Goal: Information Seeking & Learning: Compare options

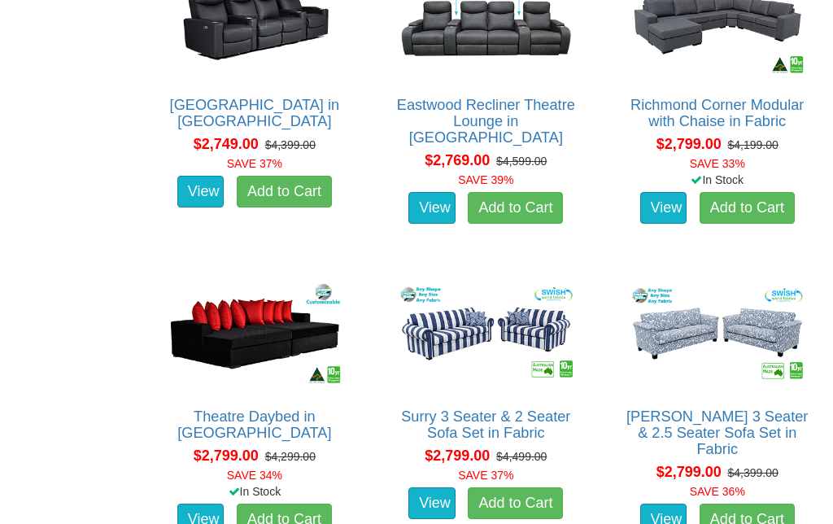
scroll to position [4417, 0]
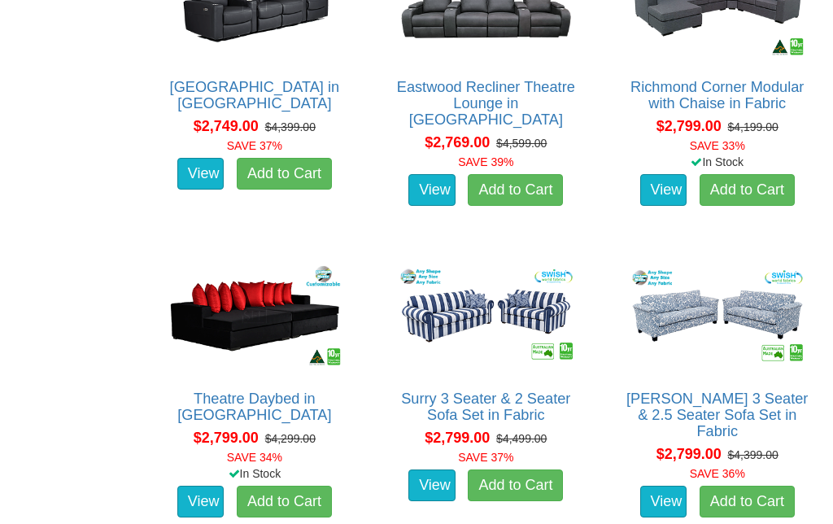
click at [237, 306] on img at bounding box center [254, 315] width 189 height 116
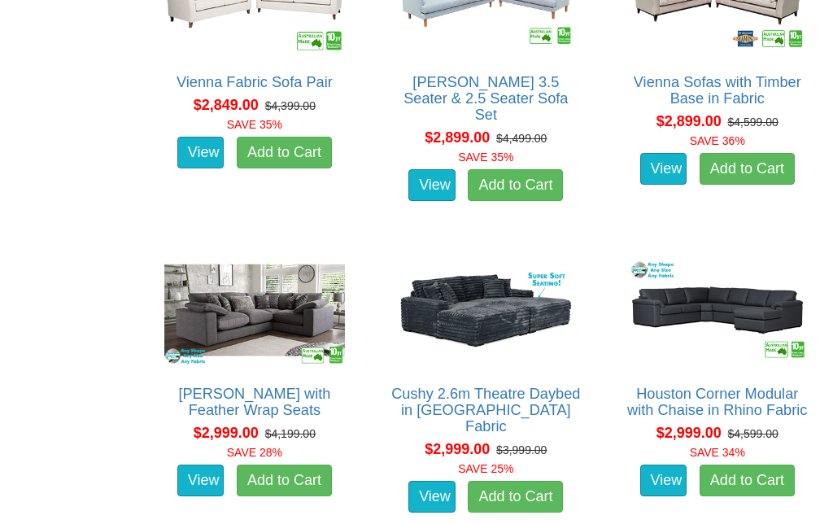
scroll to position [5046, 0]
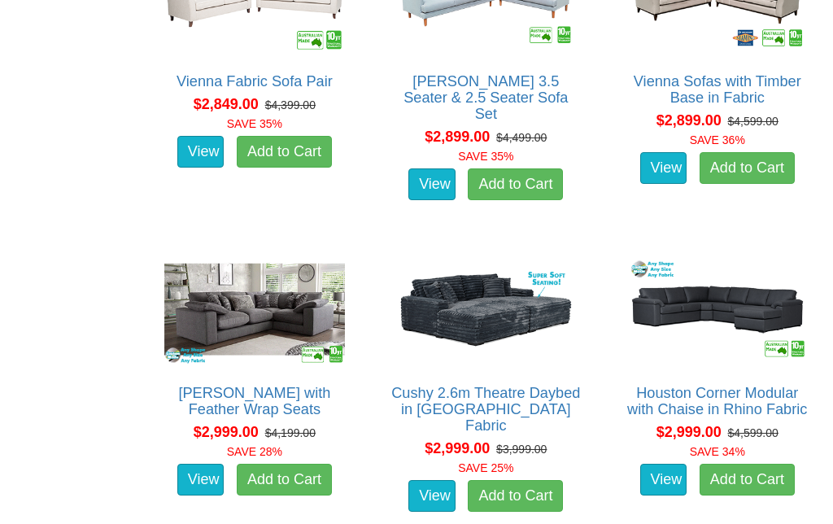
click at [484, 302] on img at bounding box center [485, 309] width 189 height 116
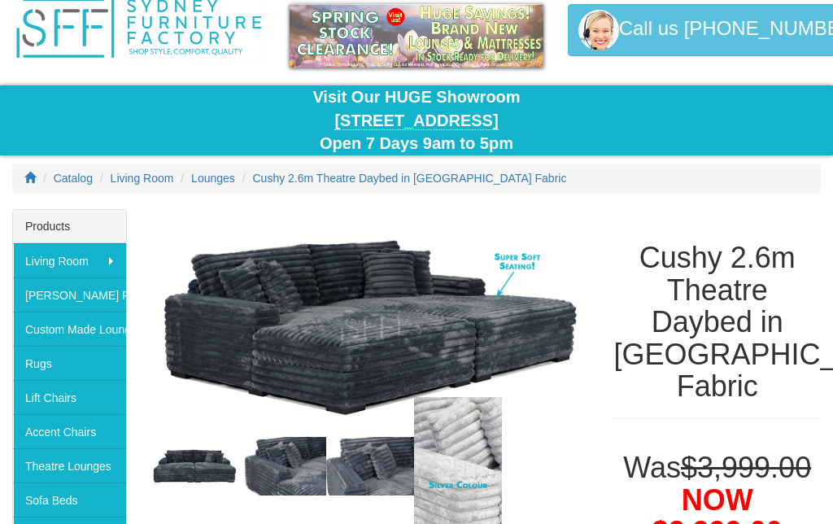
scroll to position [73, 0]
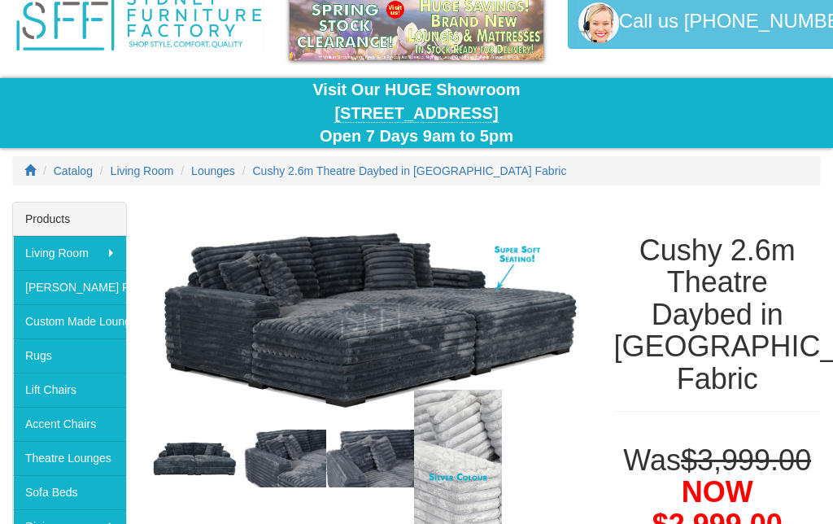
click at [286, 454] on img at bounding box center [282, 459] width 88 height 59
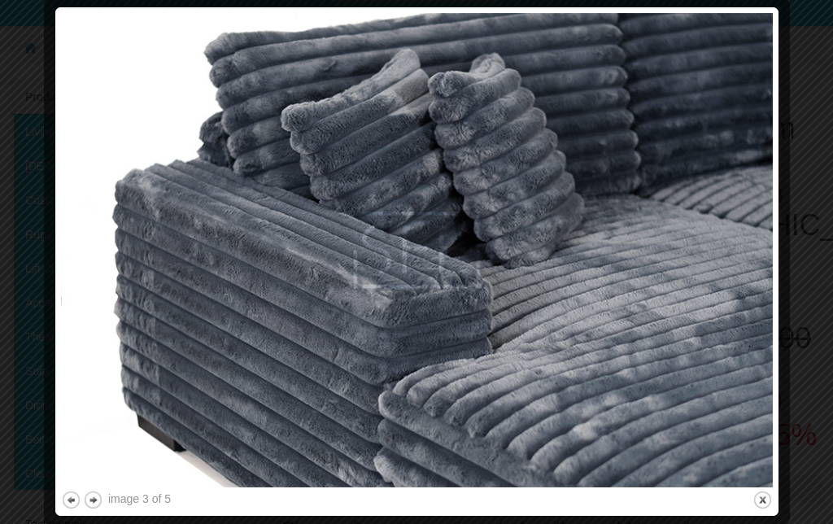
scroll to position [194, 0]
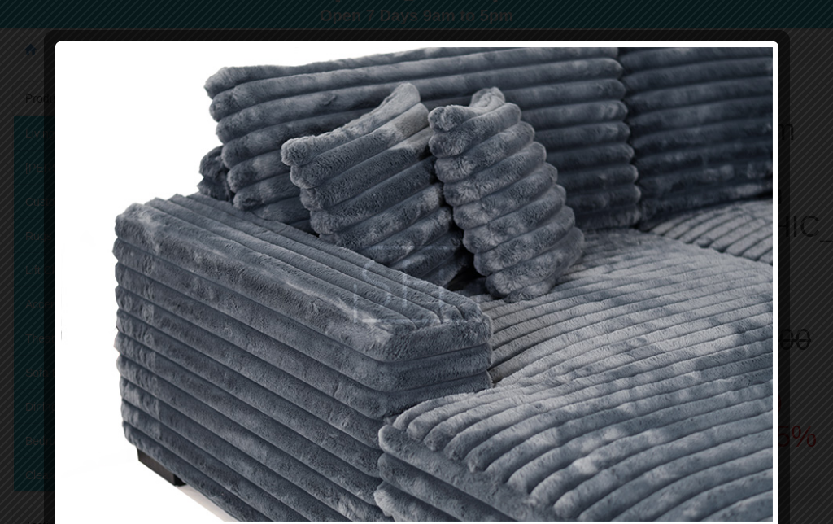
click at [98, 523] on button "next" at bounding box center [93, 534] width 20 height 20
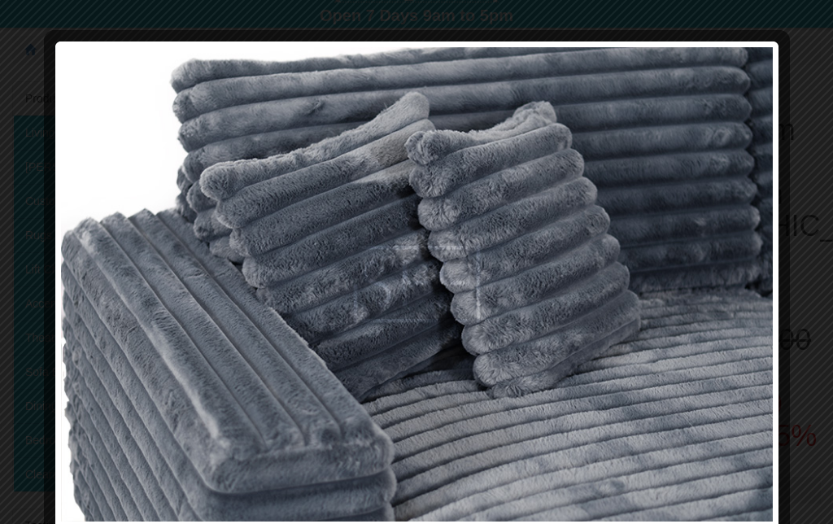
click at [97, 523] on button "next" at bounding box center [93, 534] width 20 height 20
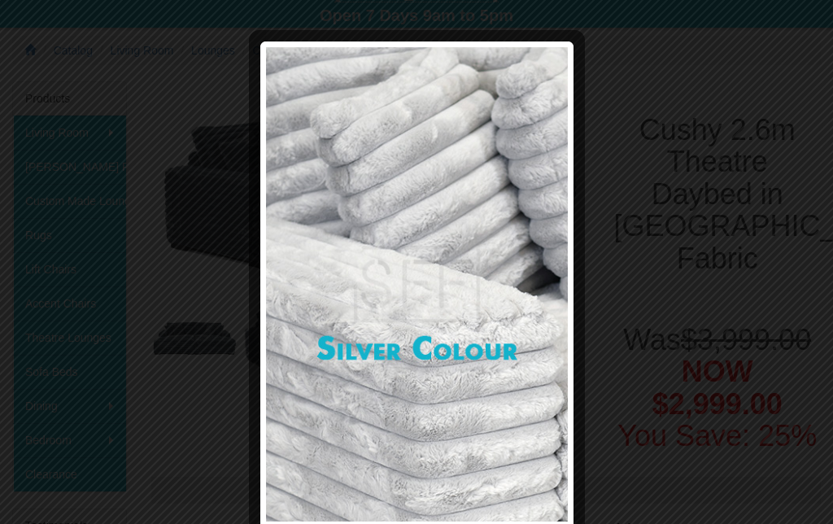
click at [269, 523] on button "previous" at bounding box center [276, 534] width 20 height 20
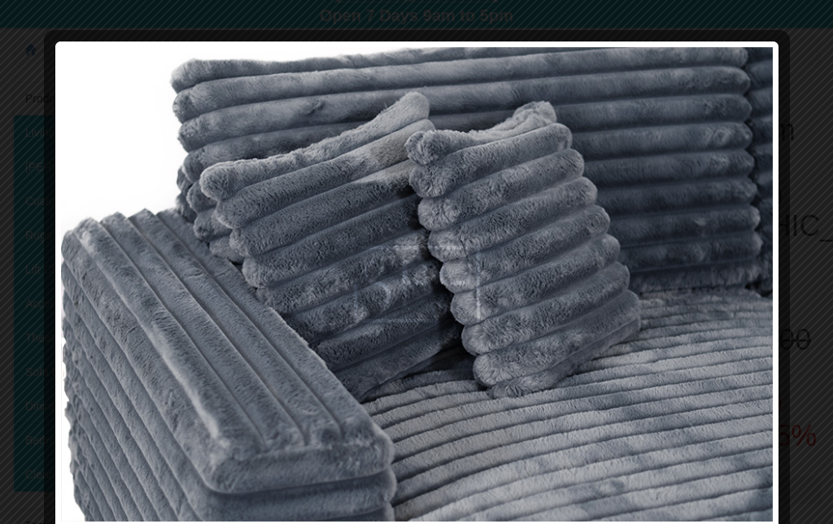
click at [68, 523] on button "previous" at bounding box center [71, 534] width 20 height 20
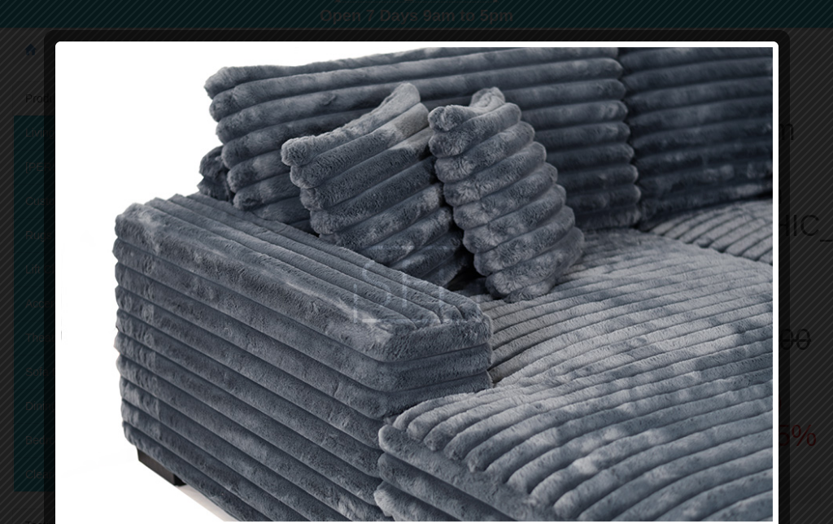
click at [72, 523] on button "previous" at bounding box center [71, 534] width 20 height 20
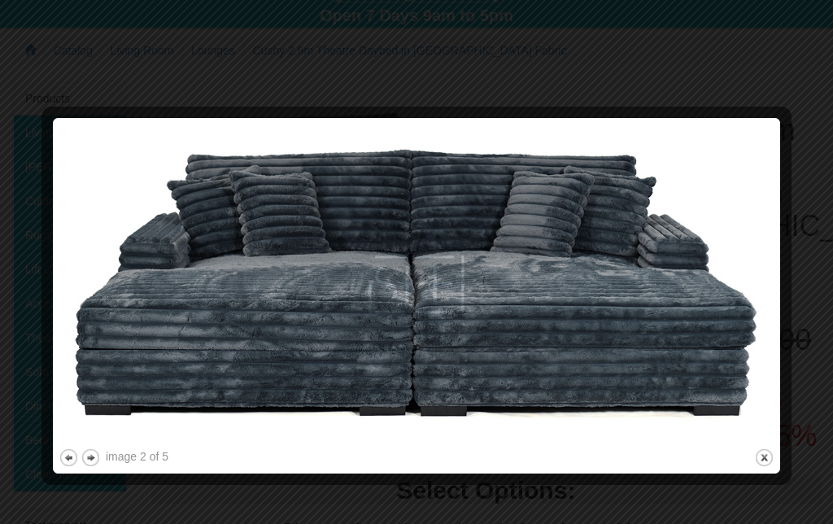
click at [67, 456] on button "previous" at bounding box center [69, 458] width 20 height 20
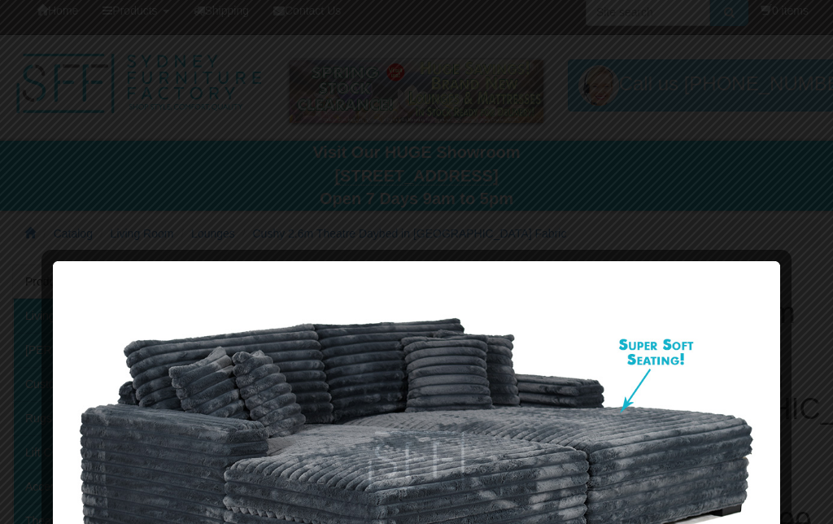
scroll to position [0, 0]
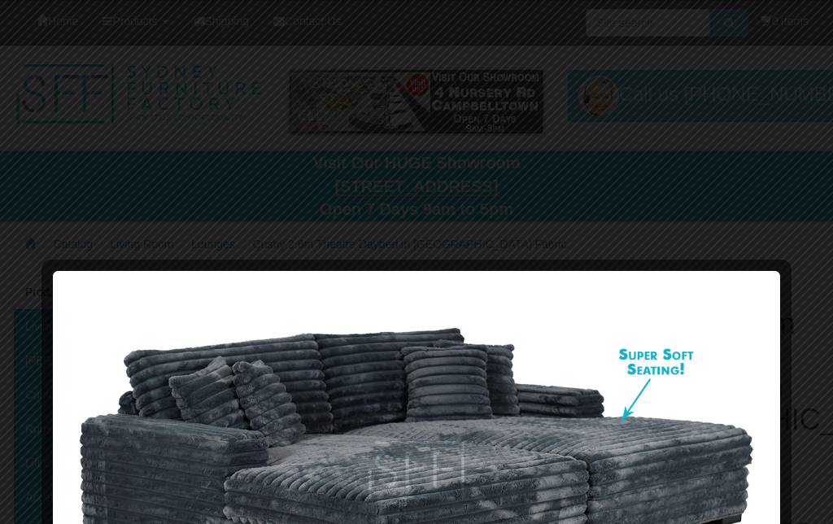
click at [736, 268] on div at bounding box center [417, 268] width 716 height 17
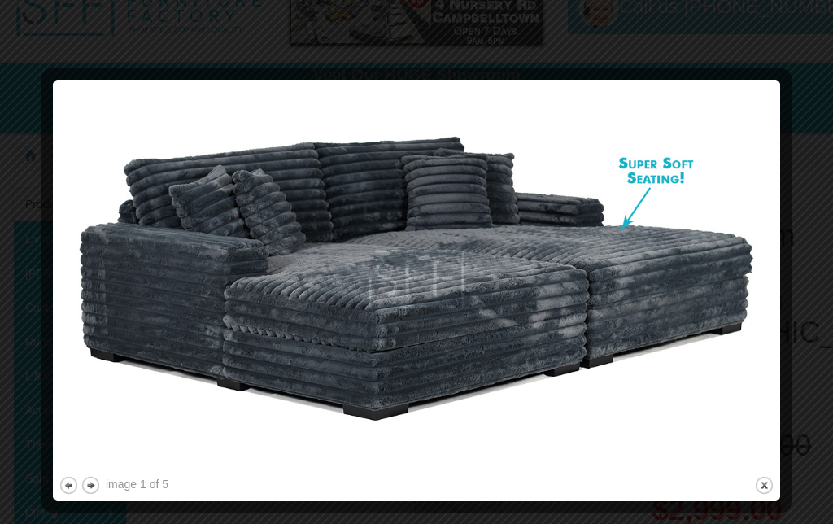
scroll to position [104, 0]
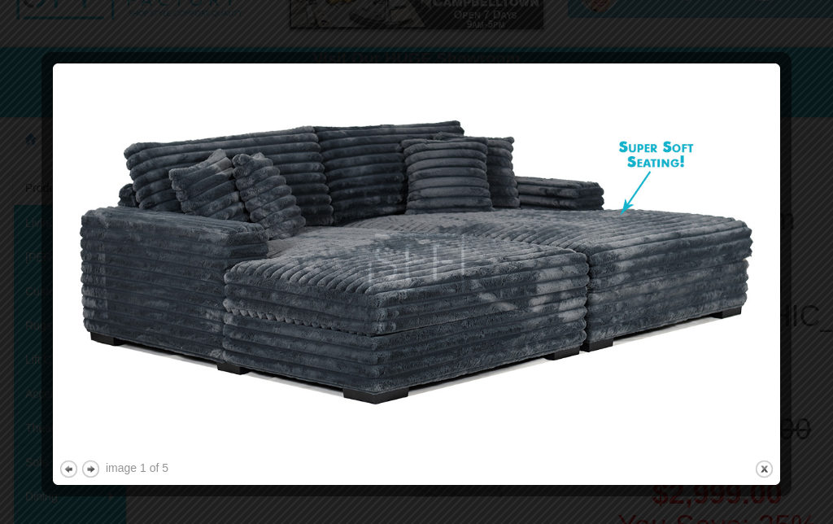
click at [762, 261] on img at bounding box center [417, 262] width 716 height 387
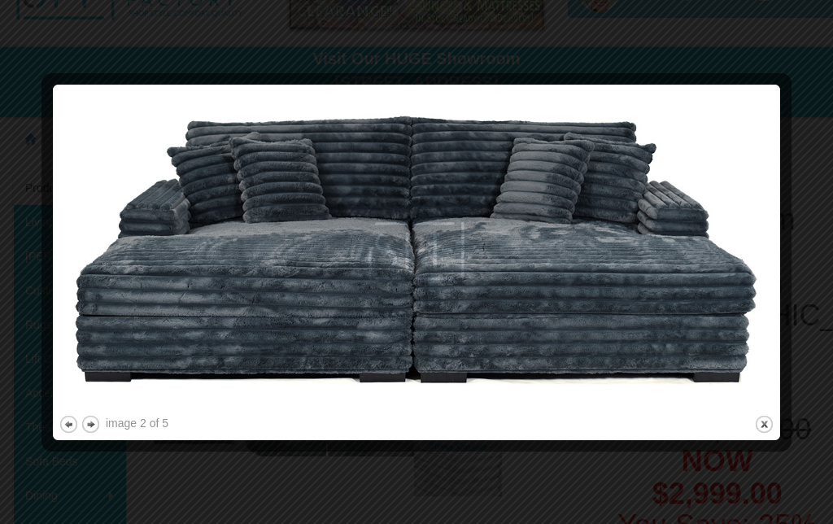
click at [772, 428] on button "close" at bounding box center [764, 424] width 20 height 20
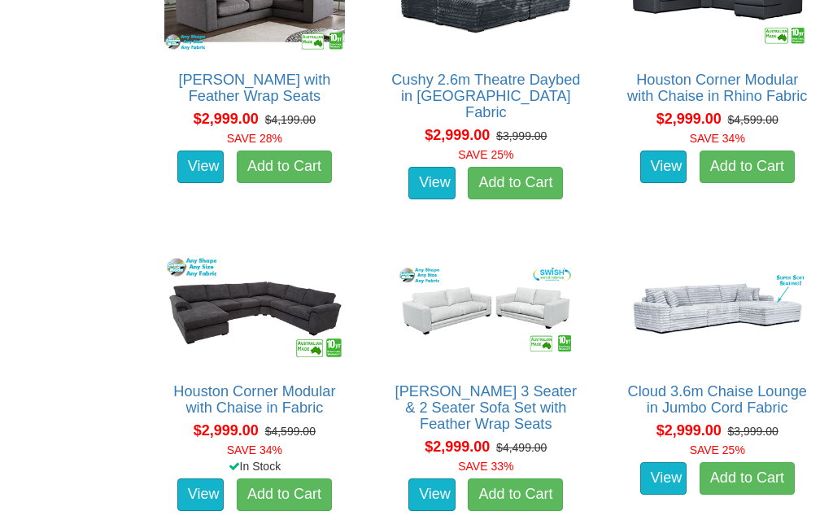
scroll to position [5359, 0]
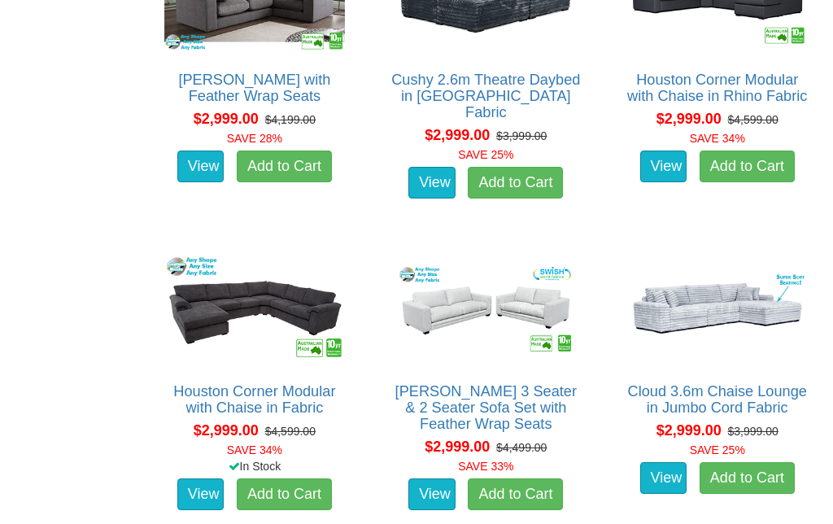
click at [701, 304] on img at bounding box center [717, 308] width 189 height 116
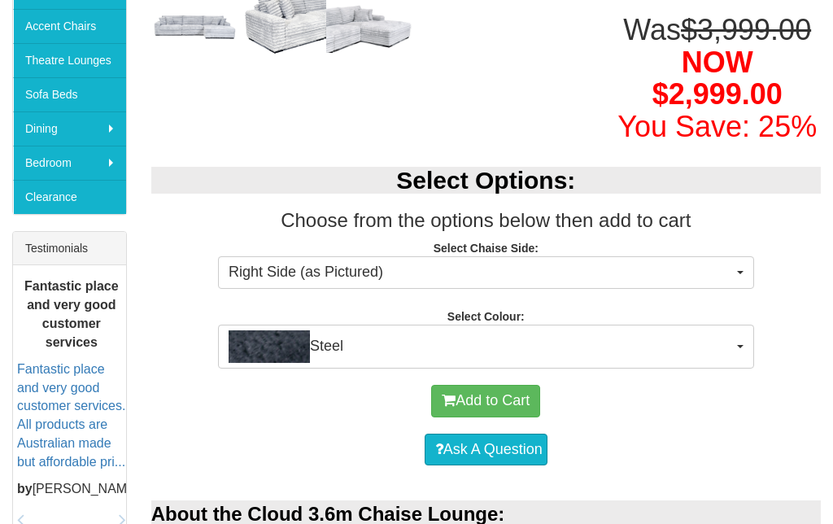
scroll to position [486, 0]
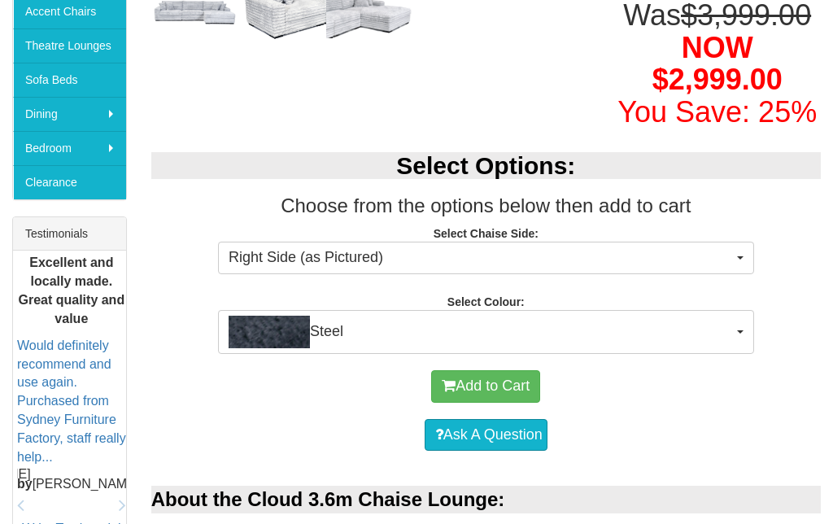
click at [740, 330] on span "button" at bounding box center [740, 331] width 7 height 3
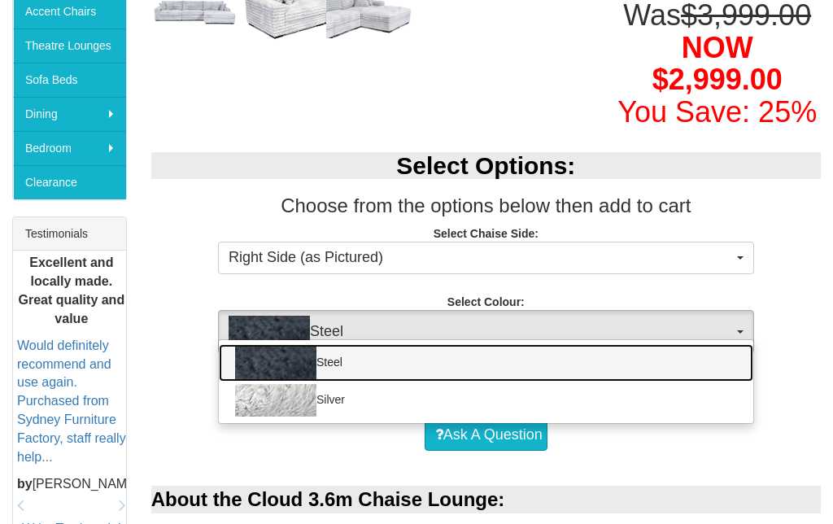
click at [347, 349] on link "Steel" at bounding box center [486, 362] width 535 height 37
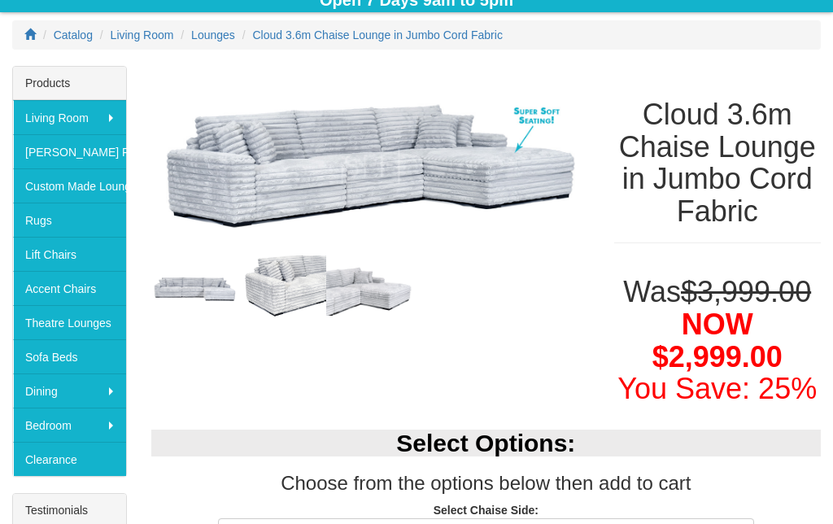
scroll to position [209, 0]
click at [188, 291] on img at bounding box center [195, 289] width 88 height 44
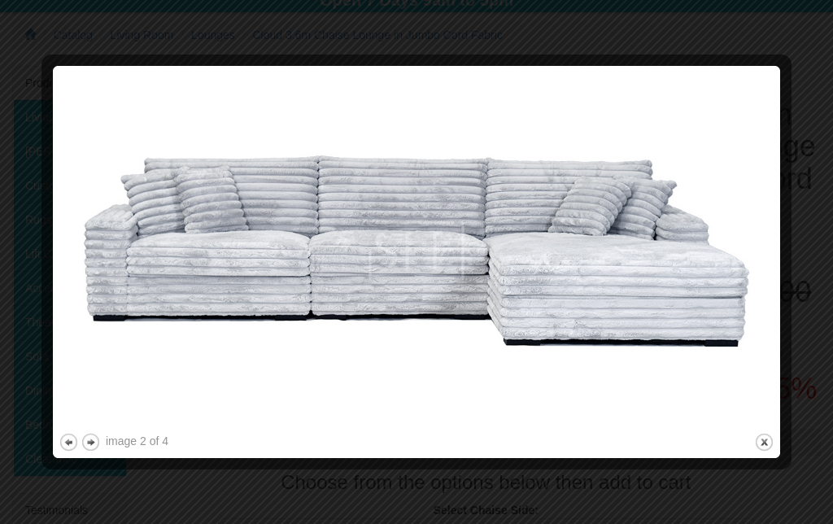
click at [63, 445] on button "previous" at bounding box center [69, 442] width 20 height 20
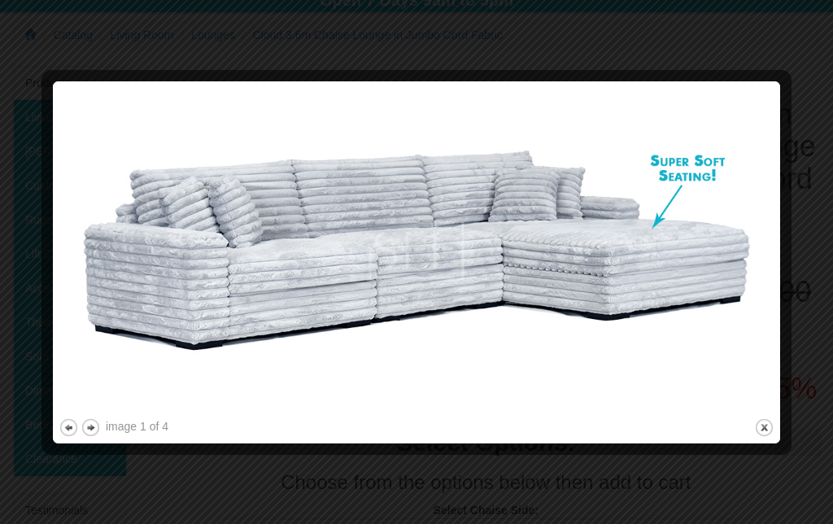
click at [92, 430] on button "next" at bounding box center [91, 427] width 20 height 20
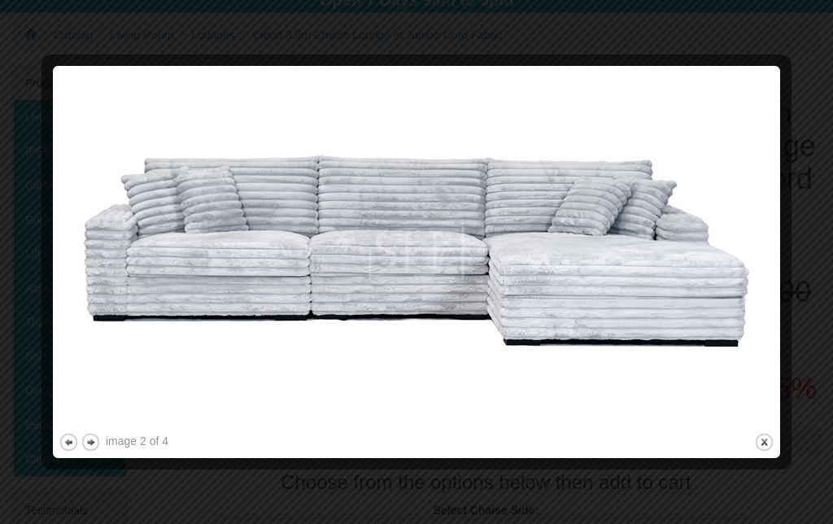
click at [94, 446] on button "next" at bounding box center [91, 442] width 20 height 20
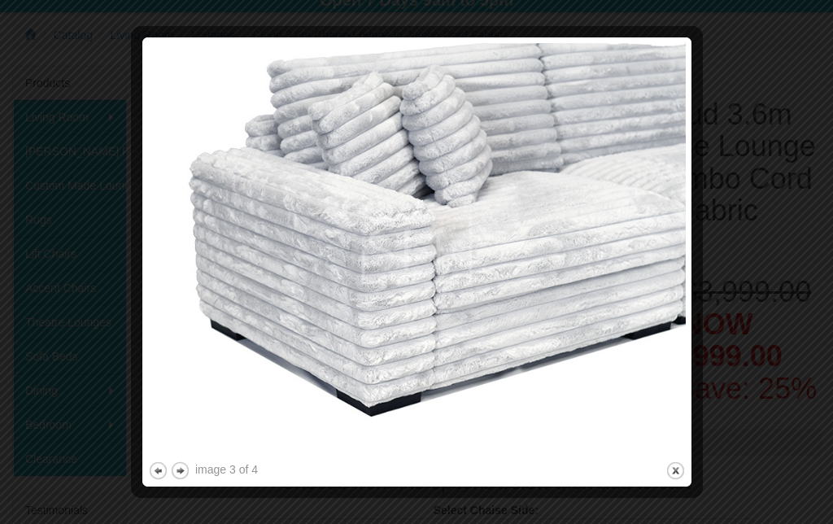
click at [178, 476] on button "next" at bounding box center [180, 471] width 20 height 20
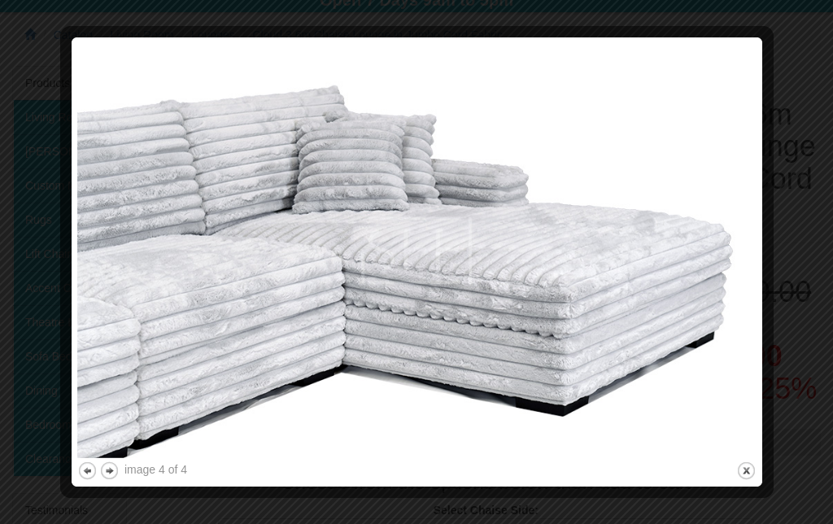
click at [753, 470] on button "close" at bounding box center [746, 471] width 20 height 20
